Goal: Use online tool/utility: Utilize a website feature to perform a specific function

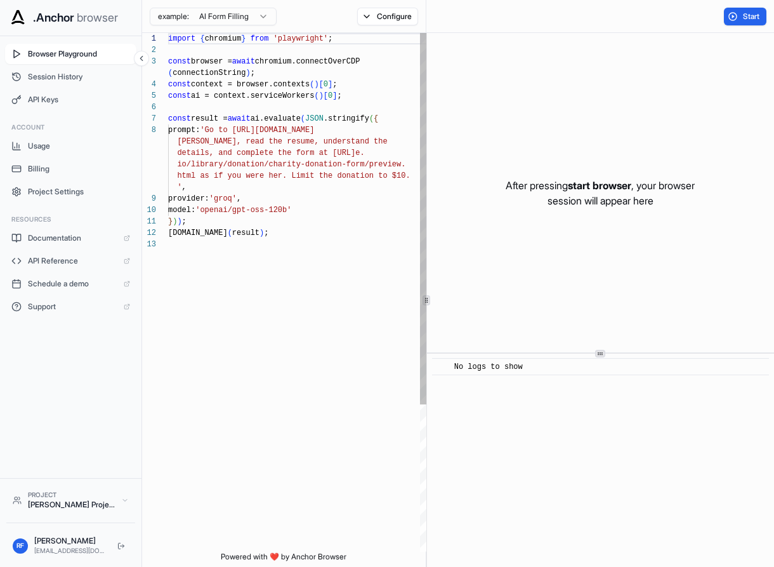
scroll to position [80, 0]
click at [88, 79] on span "Session History" at bounding box center [79, 77] width 102 height 10
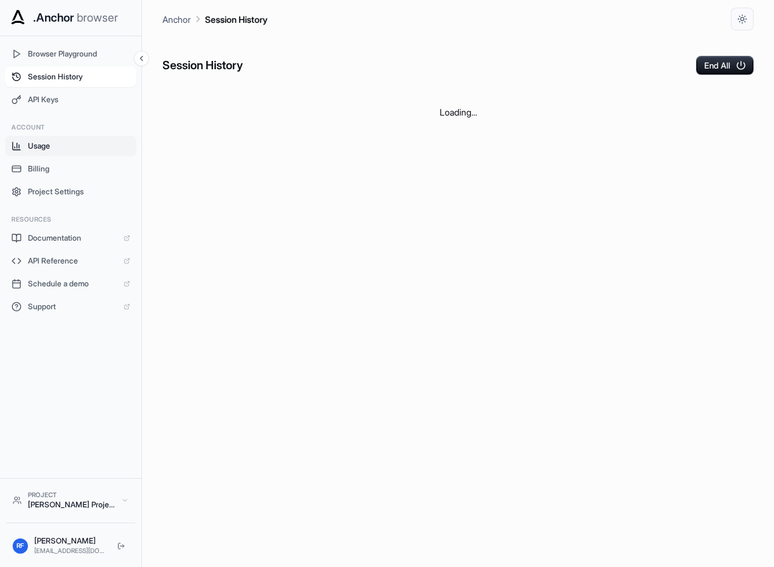
click at [83, 150] on span "Usage" at bounding box center [79, 146] width 102 height 10
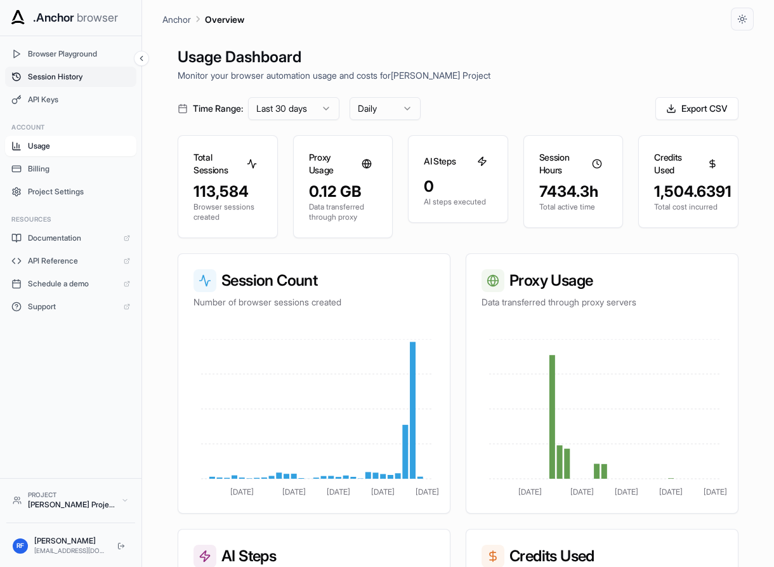
click at [77, 76] on span "Session History" at bounding box center [79, 77] width 102 height 10
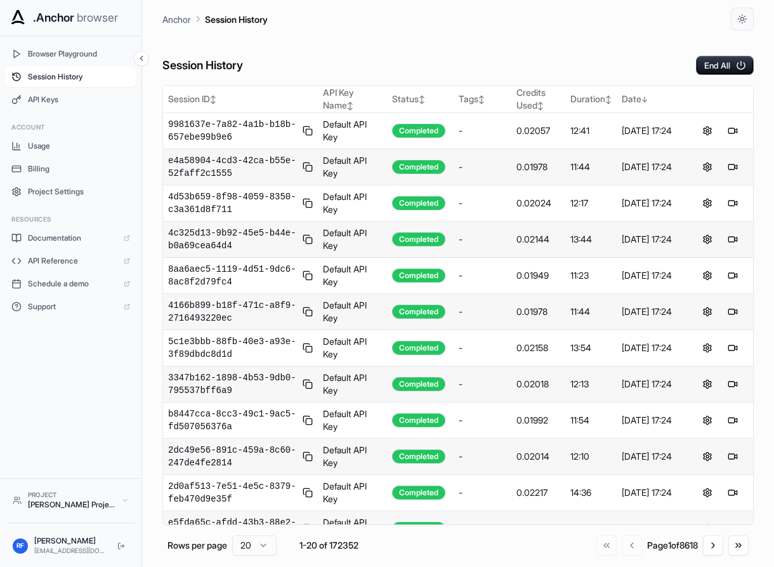
scroll to position [312, 0]
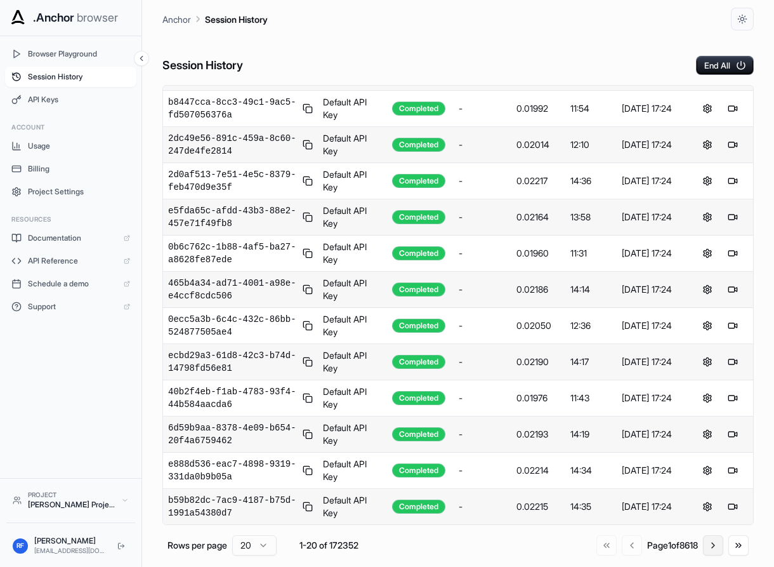
click at [715, 550] on button "Go to next page" at bounding box center [713, 545] width 20 height 20
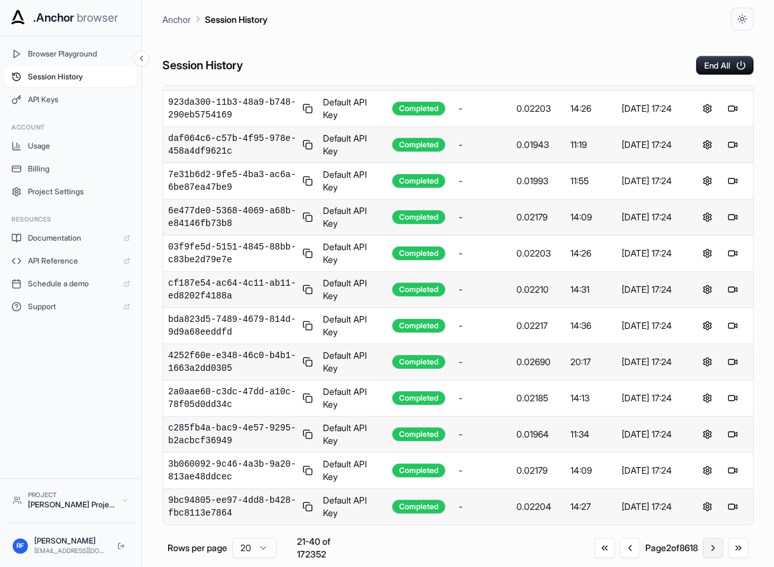
click at [715, 550] on button "Go to next page" at bounding box center [713, 548] width 20 height 20
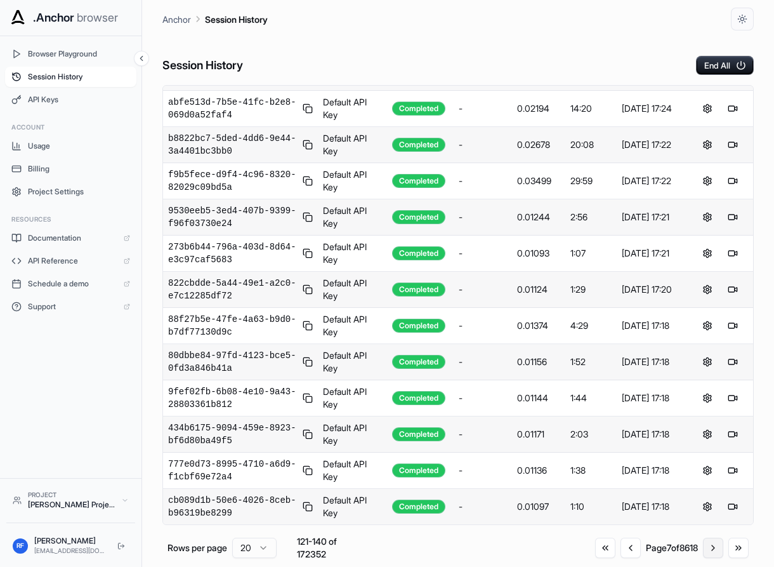
click at [715, 550] on button "Go to next page" at bounding box center [713, 548] width 20 height 20
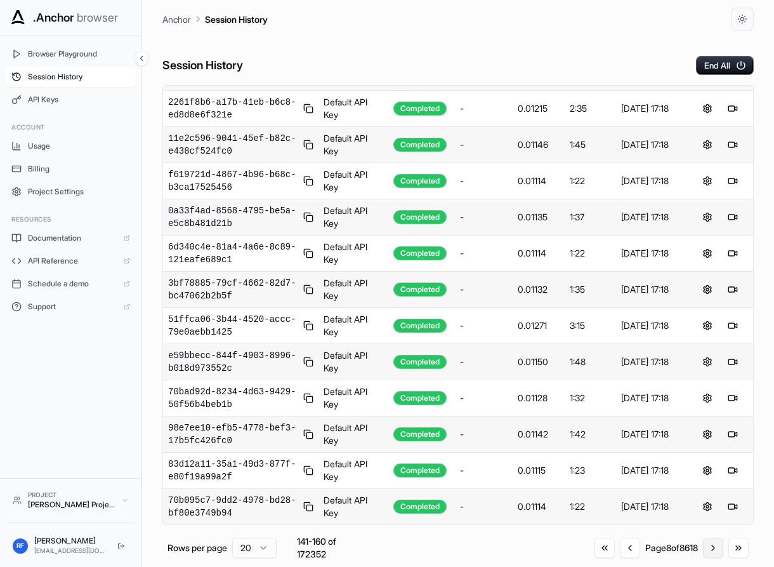
click at [715, 550] on button "Go to next page" at bounding box center [713, 548] width 20 height 20
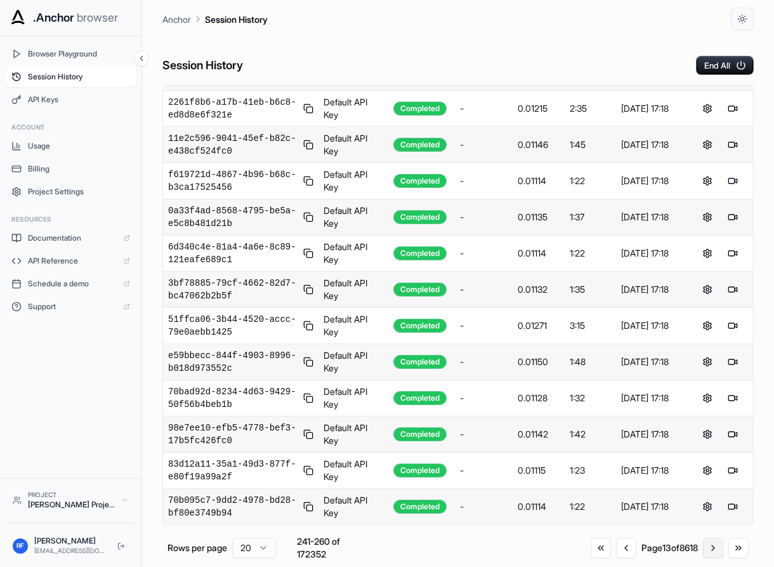
click at [715, 550] on button "Go to next page" at bounding box center [713, 548] width 20 height 20
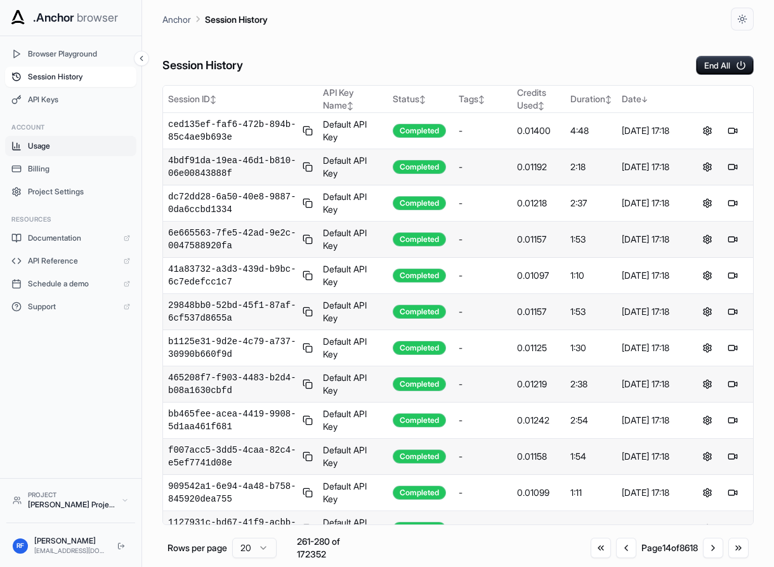
click at [63, 149] on span "Usage" at bounding box center [79, 146] width 102 height 10
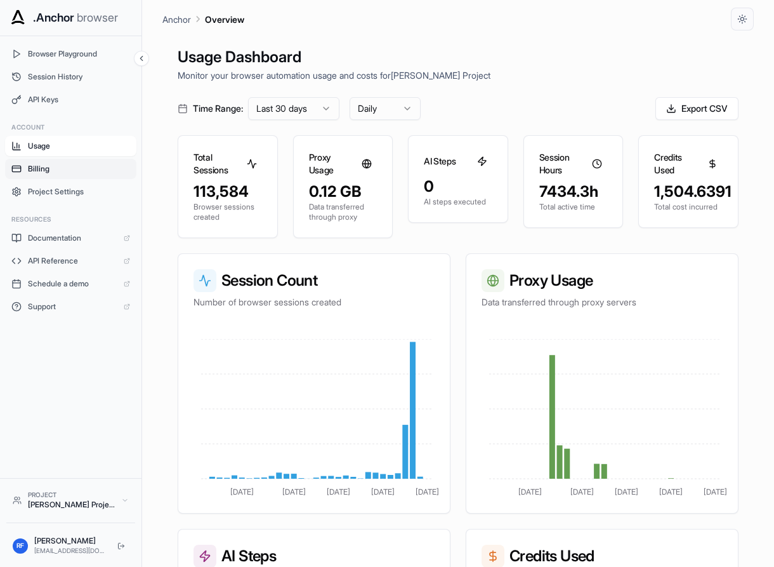
click at [57, 166] on span "Billing" at bounding box center [79, 169] width 102 height 10
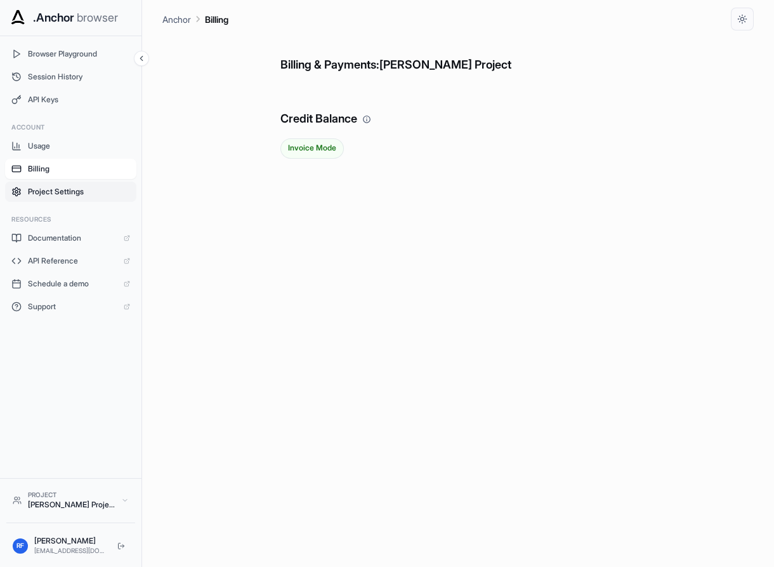
click at [52, 187] on span "Project Settings" at bounding box center [79, 192] width 102 height 10
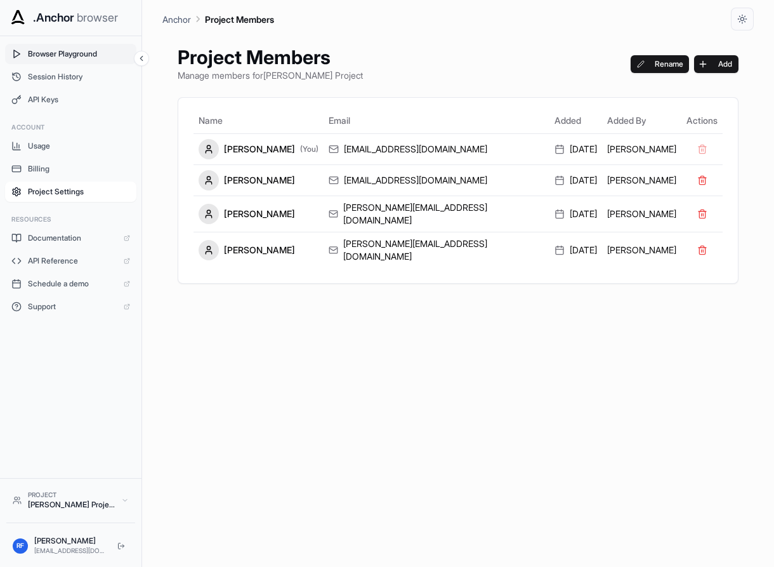
click at [69, 60] on button "Browser Playground" at bounding box center [70, 54] width 131 height 20
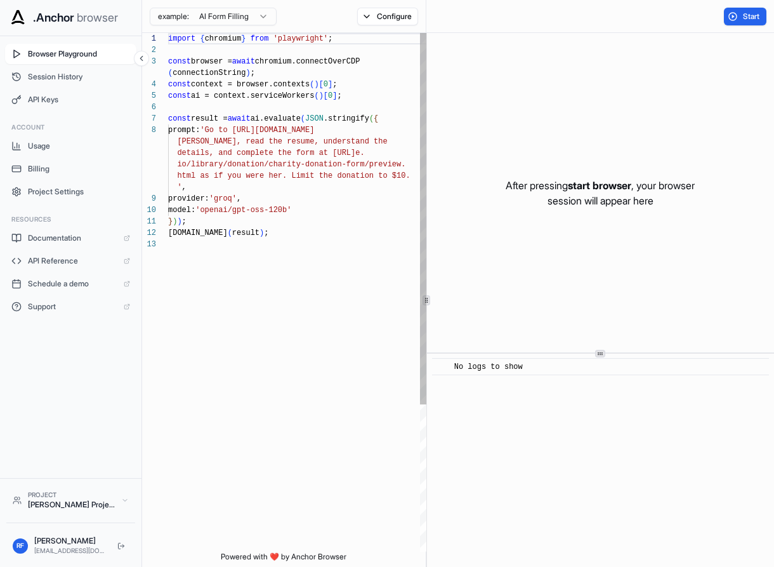
scroll to position [80, 0]
click at [734, 10] on button "Start" at bounding box center [745, 17] width 43 height 18
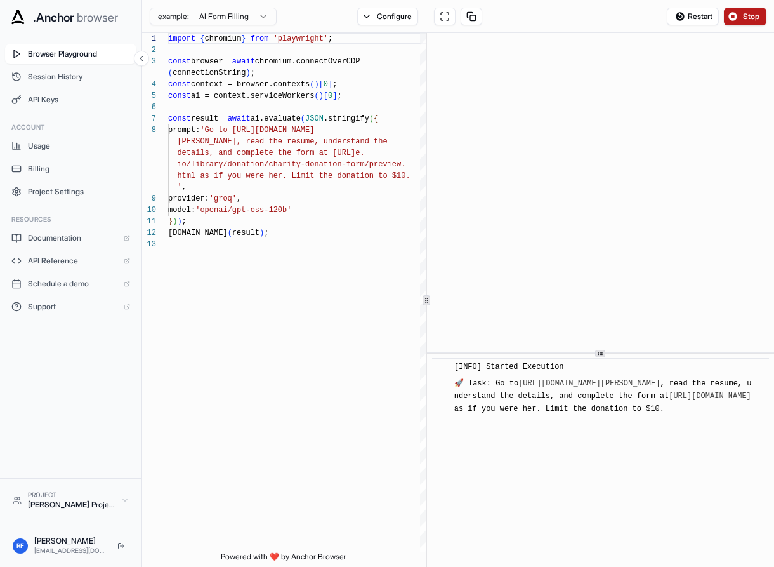
click at [740, 19] on button "Stop" at bounding box center [745, 17] width 43 height 18
